Goal: Task Accomplishment & Management: Use online tool/utility

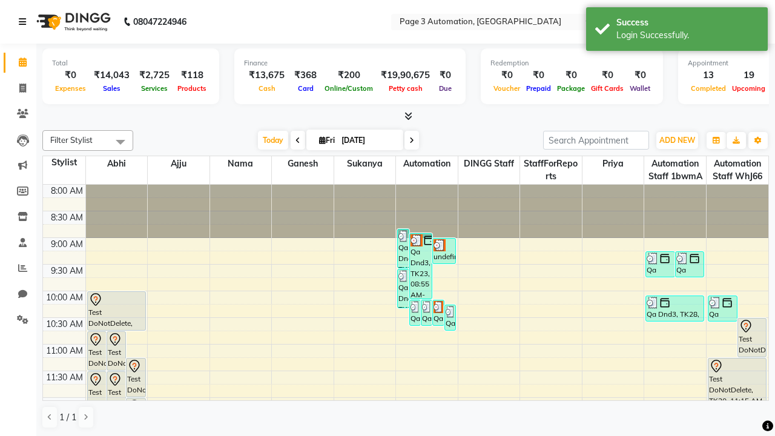
click at [25, 22] on icon at bounding box center [22, 22] width 7 height 8
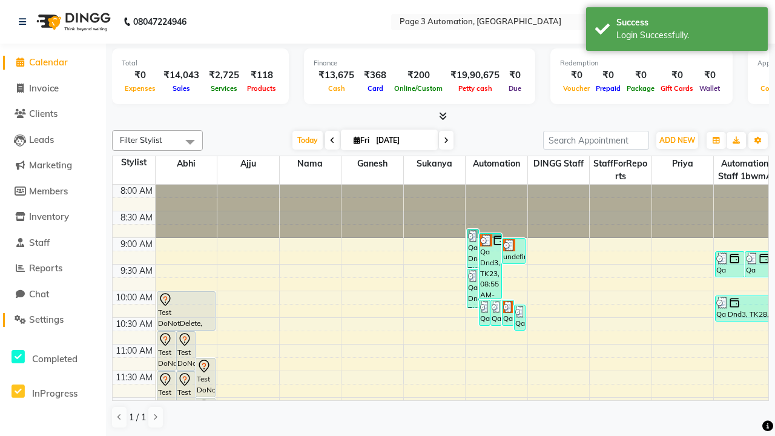
click at [53, 320] on span "Settings" at bounding box center [46, 320] width 35 height 12
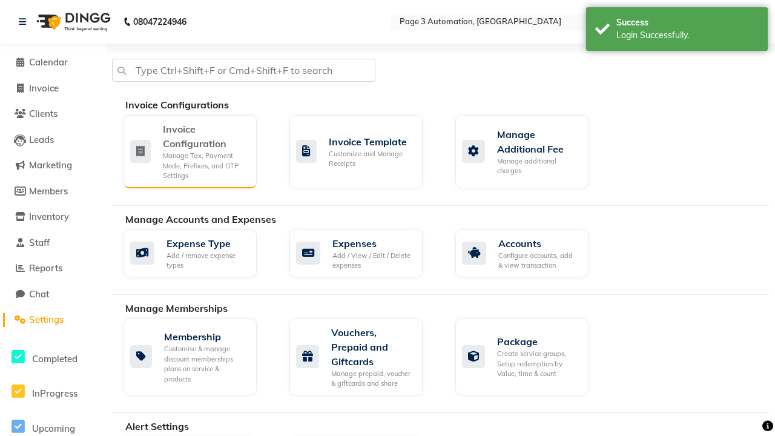
click at [189, 151] on div "Manage Tax, Payment Mode, Prefixes, and OTP Settings" at bounding box center [205, 166] width 84 height 30
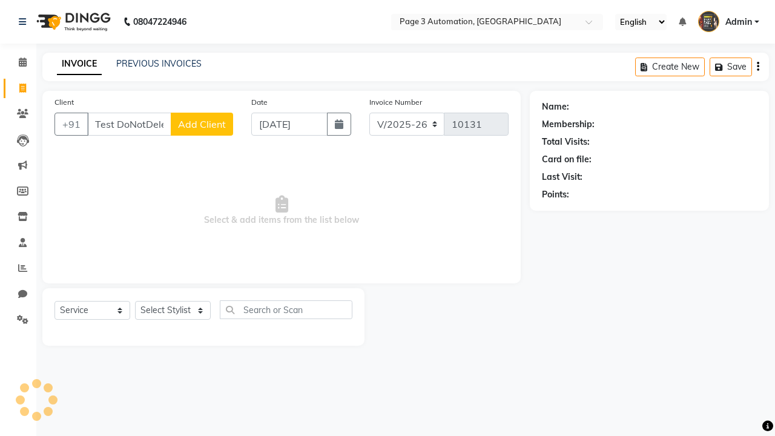
select select "2774"
select select "service"
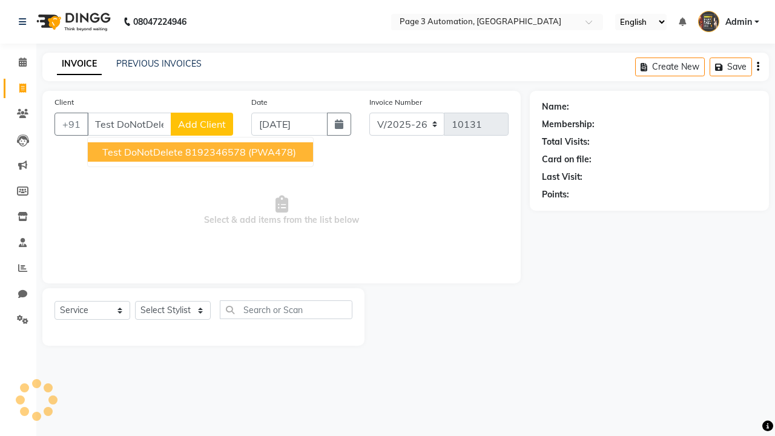
click at [202, 152] on ngb-highlight "8192346578" at bounding box center [215, 152] width 61 height 12
type input "8192346578"
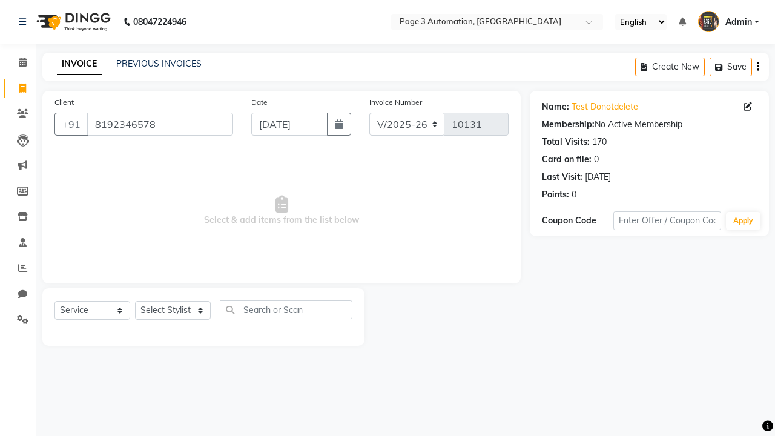
select select "712"
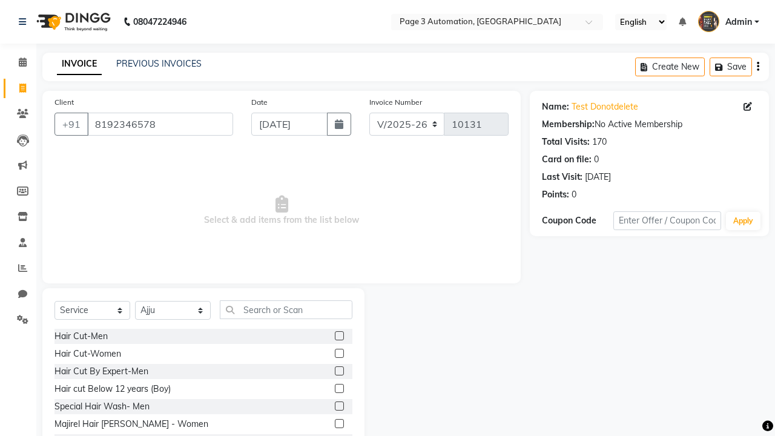
click at [338, 371] on label at bounding box center [339, 370] width 9 height 9
click at [338, 371] on input "checkbox" at bounding box center [339, 371] width 8 height 8
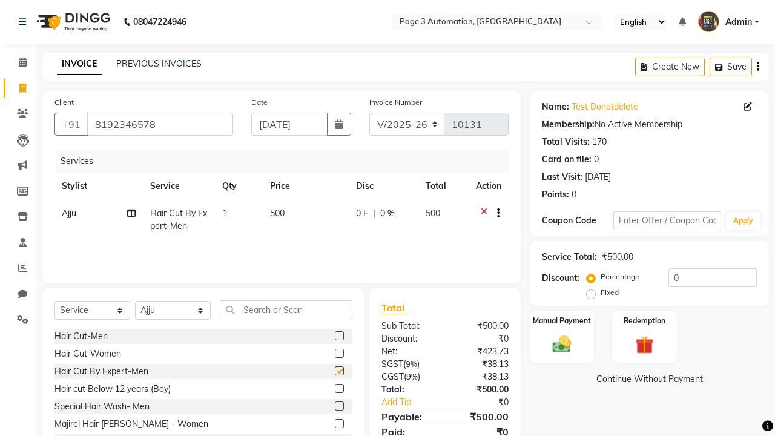
checkbox input "false"
